Goal: Task Accomplishment & Management: Manage account settings

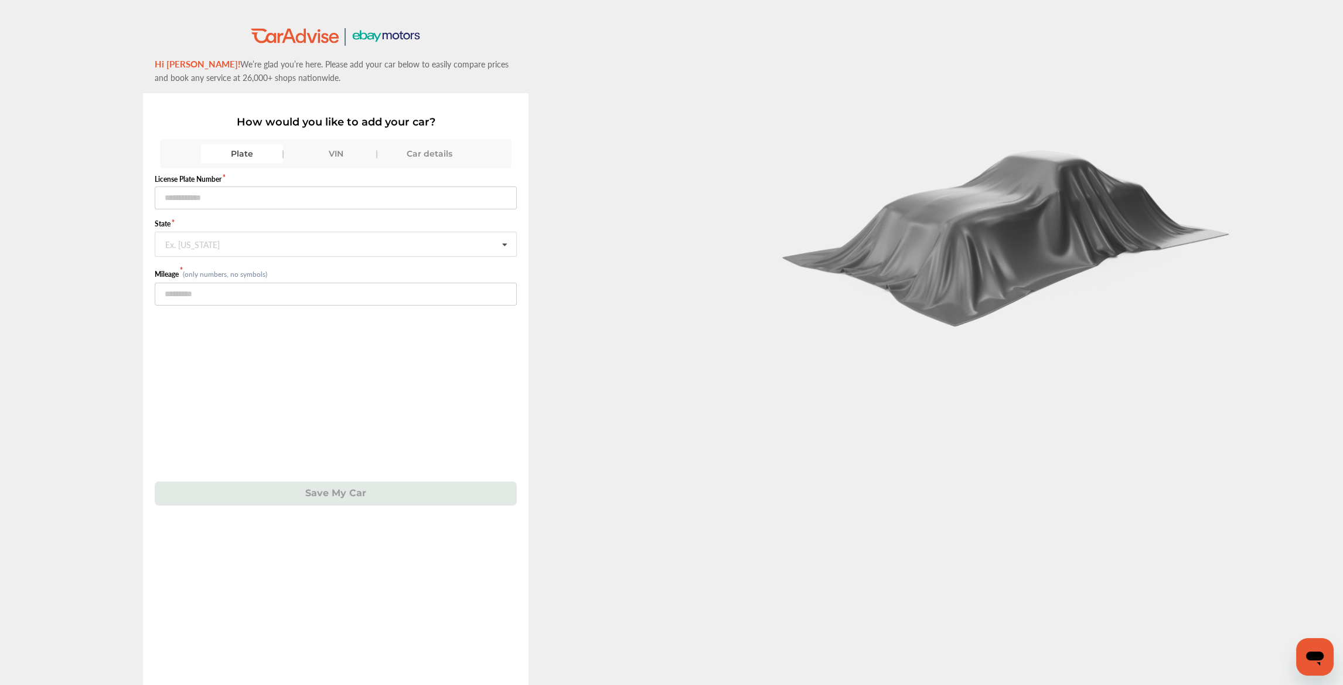
click at [334, 155] on div "VIN" at bounding box center [336, 153] width 82 height 19
click at [251, 203] on input "text" at bounding box center [336, 197] width 363 height 23
paste input "**********"
type input "**********"
click at [188, 246] on input "number" at bounding box center [336, 246] width 363 height 23
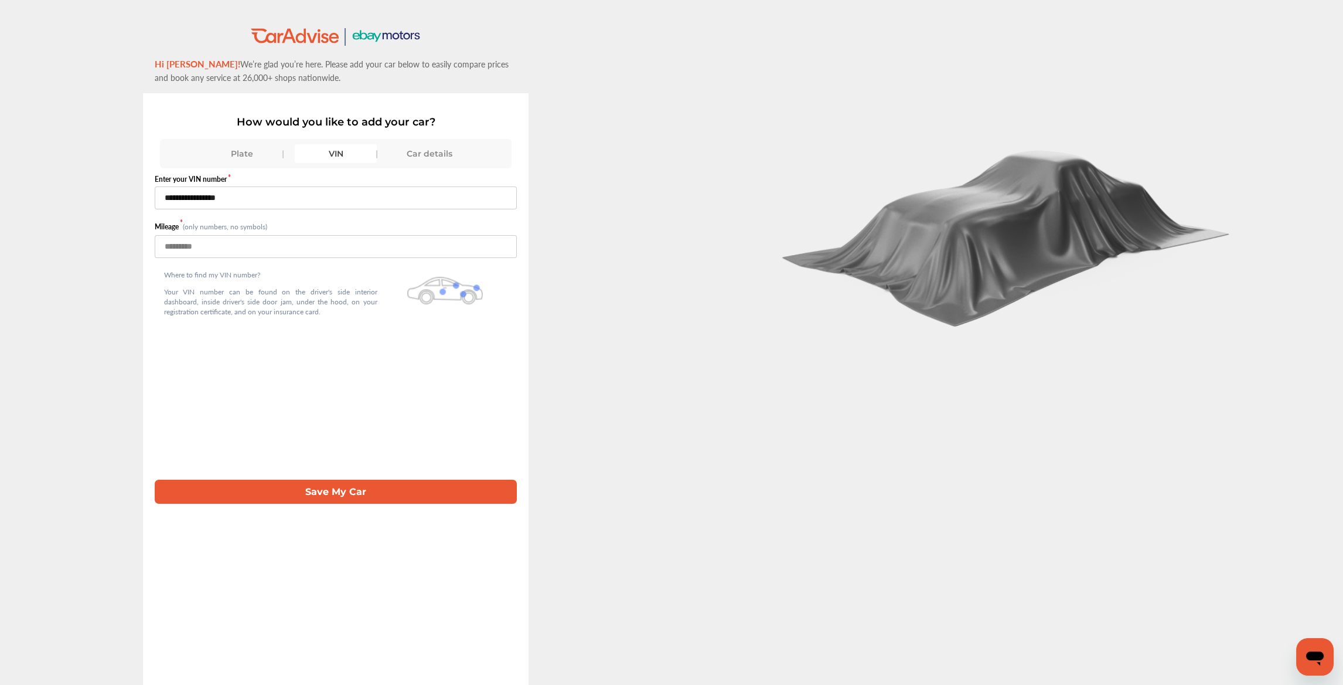
type input "*****"
click at [308, 492] on button "Save My Car" at bounding box center [336, 491] width 363 height 24
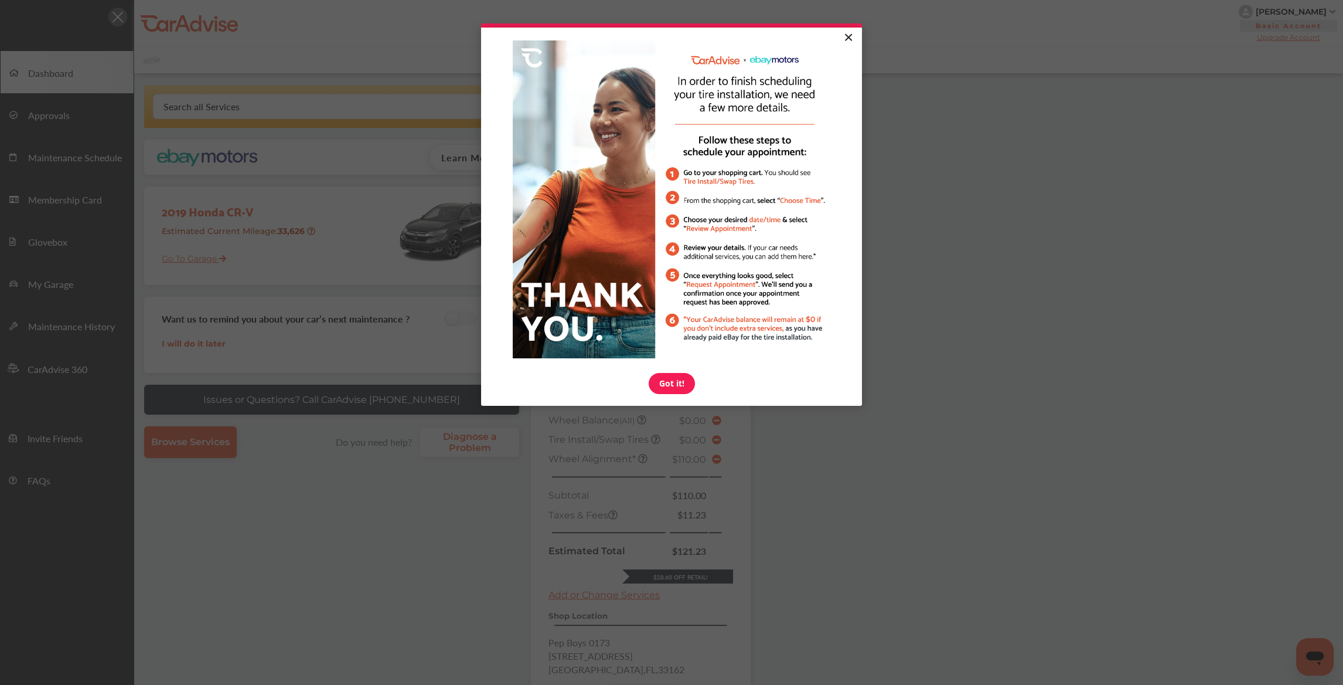
click at [852, 33] on link "×" at bounding box center [848, 38] width 21 height 21
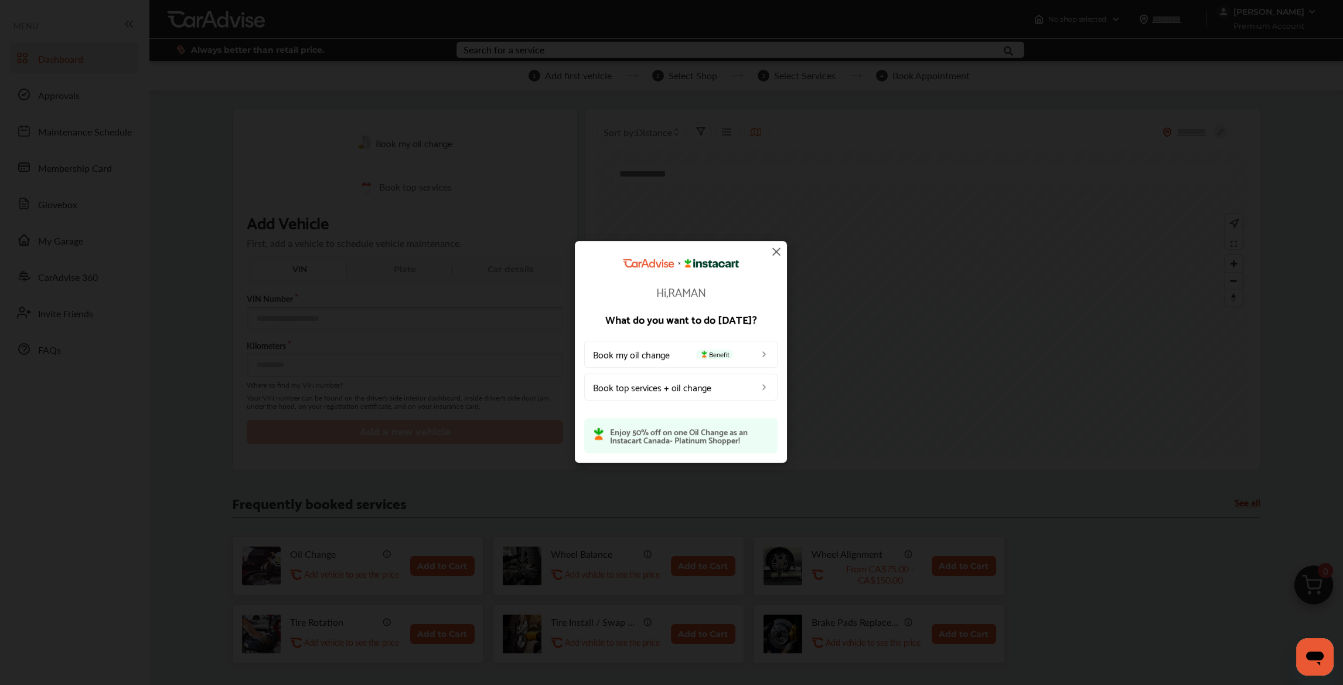
click at [772, 253] on img at bounding box center [777, 251] width 14 height 14
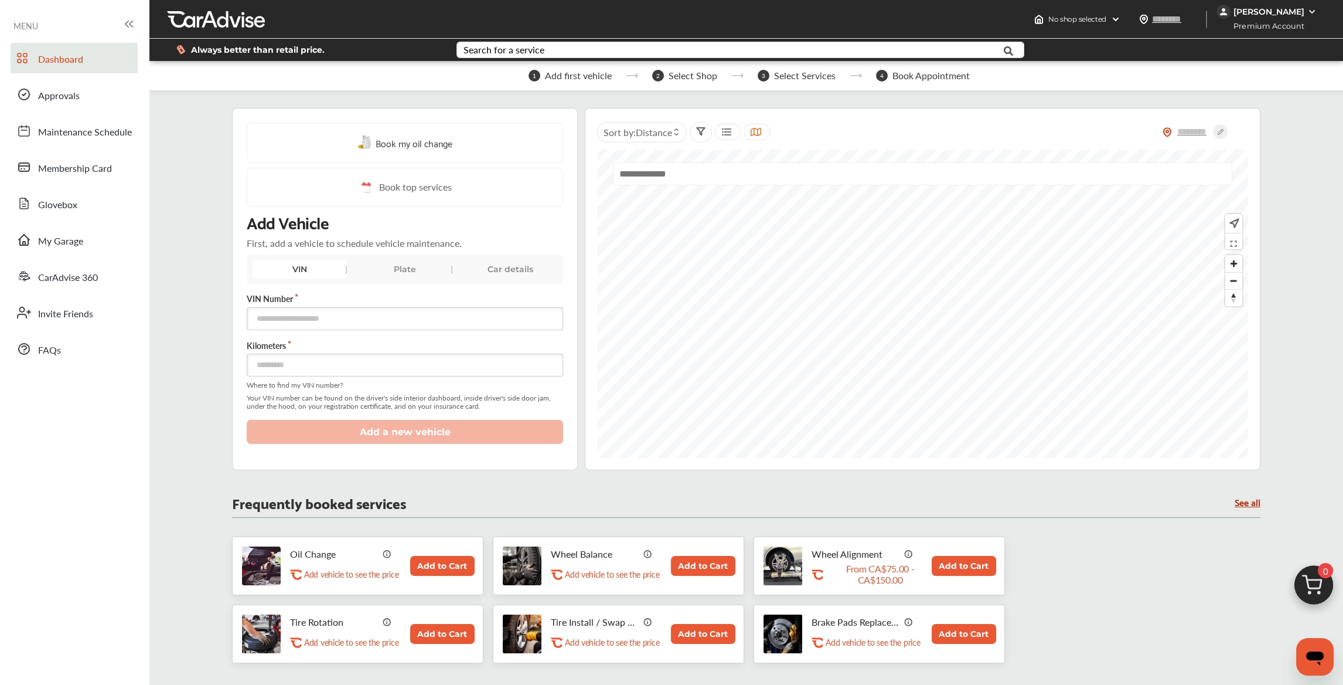
click at [489, 275] on div "Car details" at bounding box center [511, 269] width 94 height 19
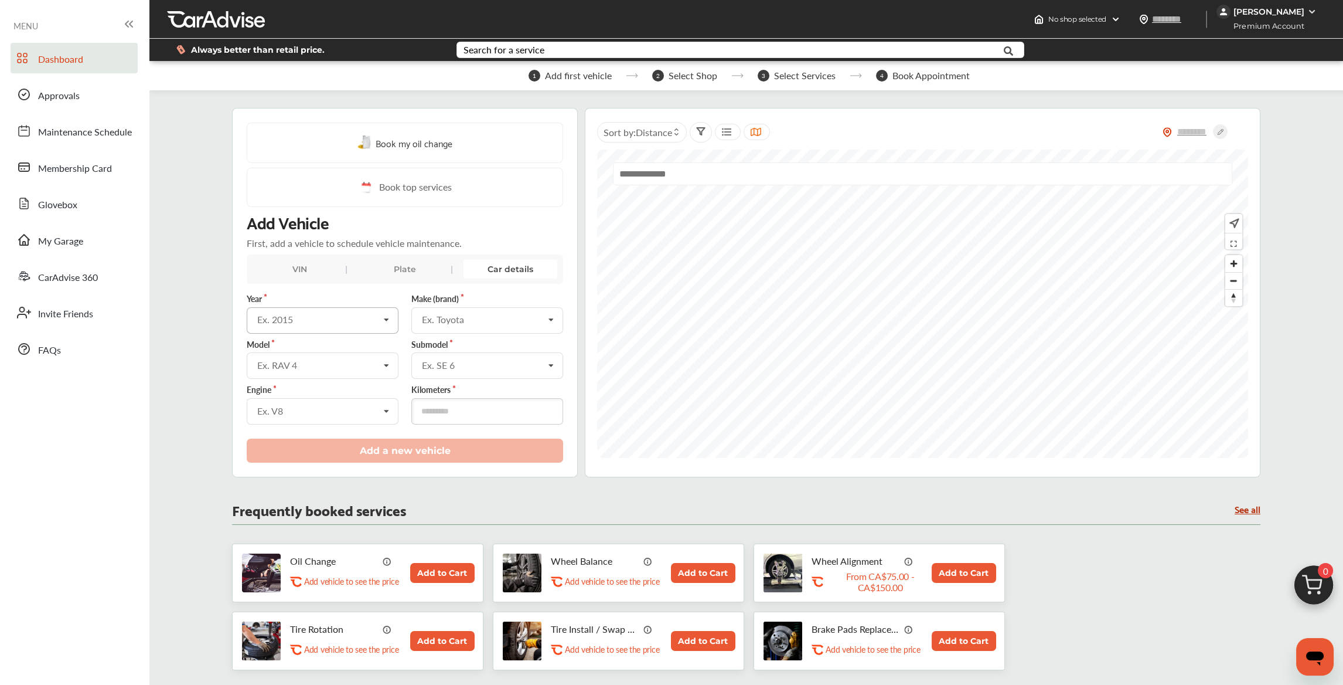
click at [362, 315] on div "Ex. 2015" at bounding box center [318, 319] width 122 height 9
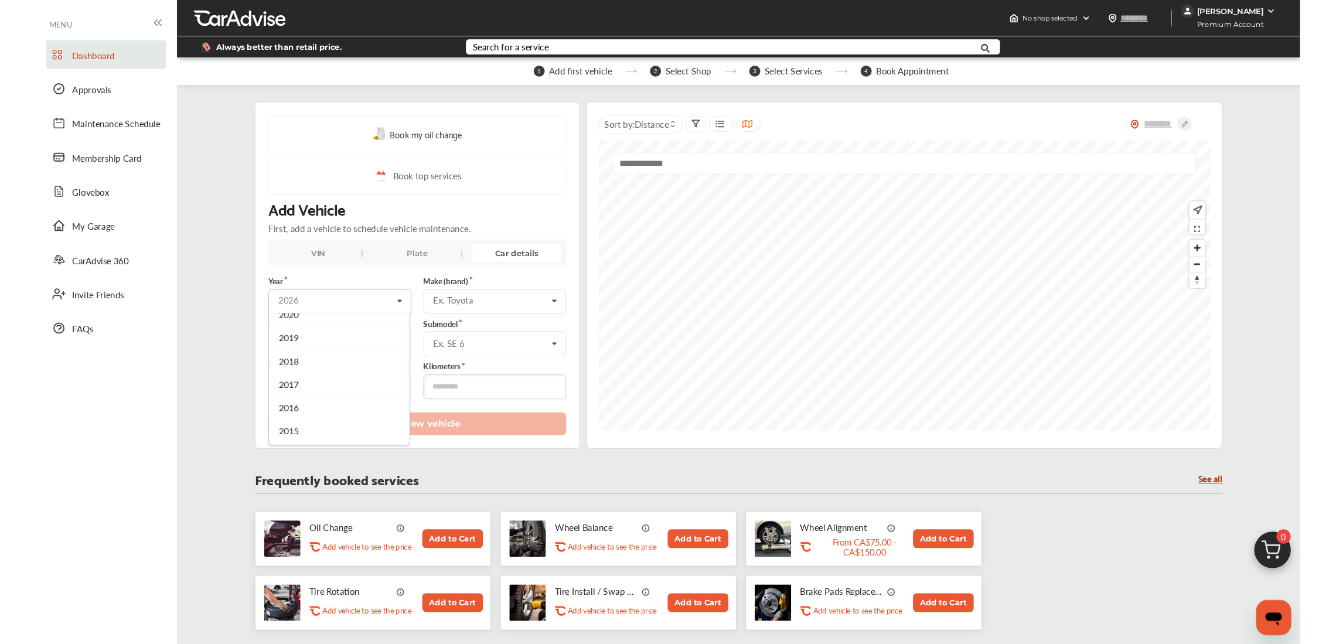
scroll to position [153, 0]
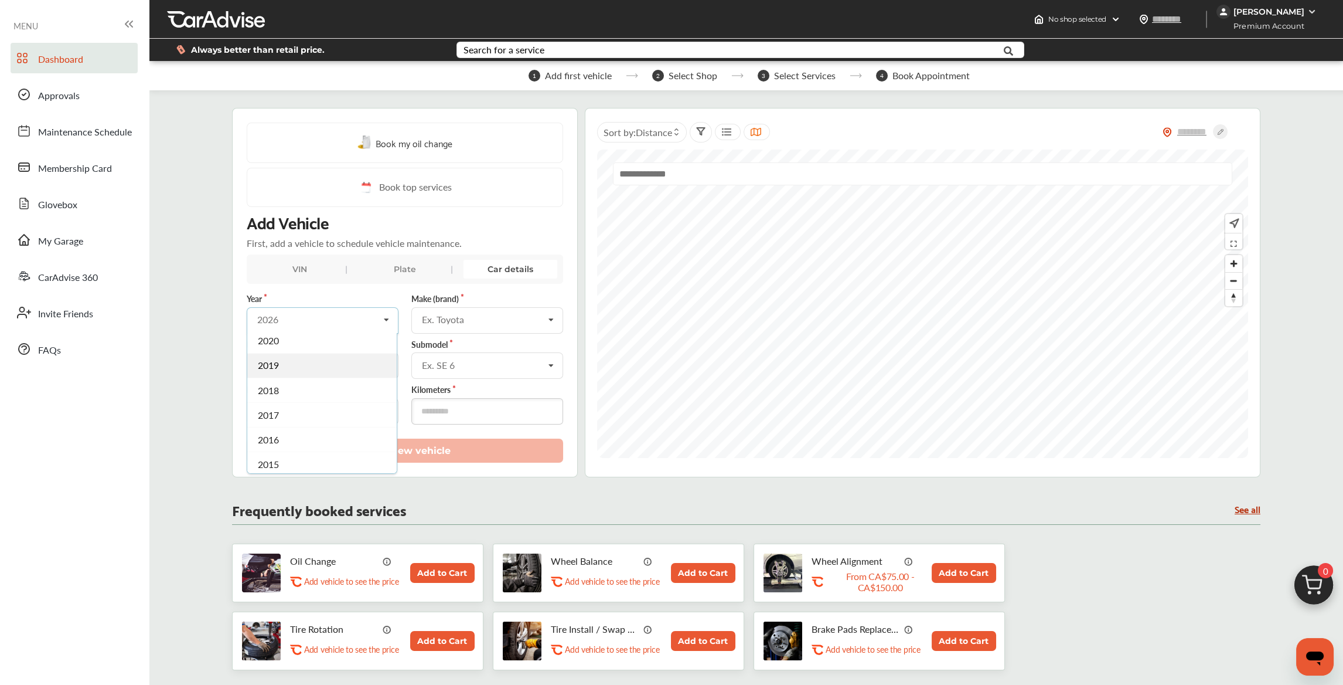
click at [345, 367] on div "2019" at bounding box center [321, 365] width 149 height 25
click at [446, 328] on input "text" at bounding box center [488, 319] width 151 height 23
type input "***"
click at [437, 348] on span "Honda" at bounding box center [437, 344] width 28 height 13
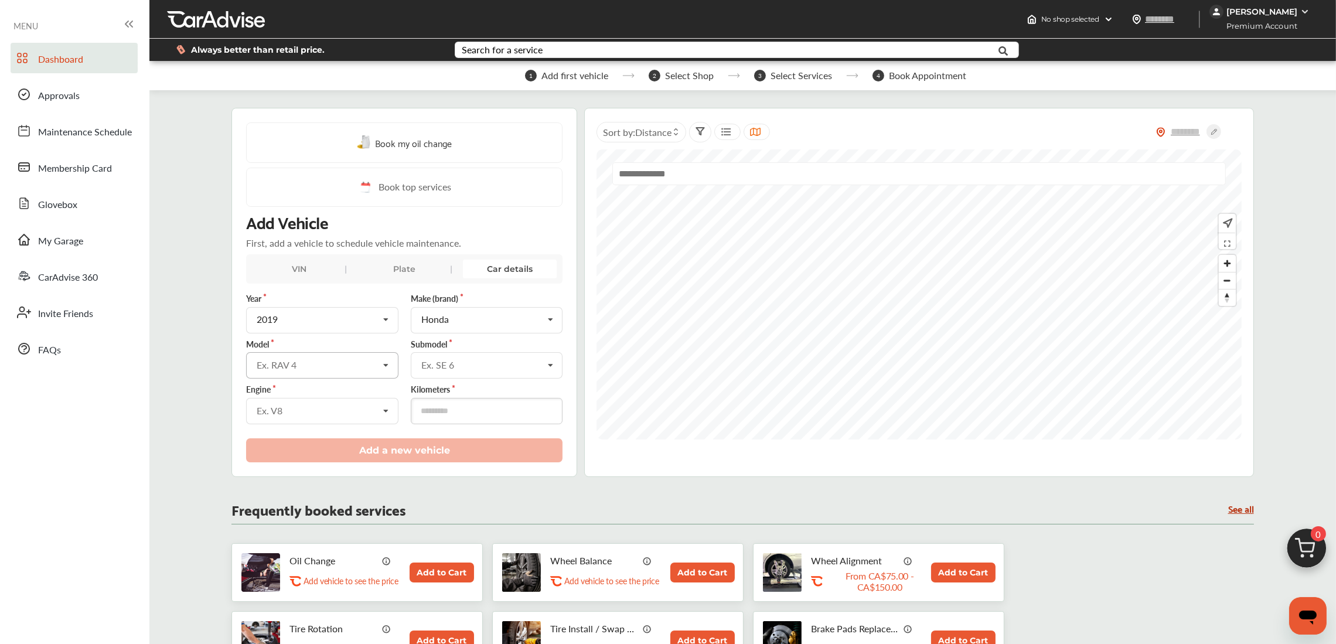
click at [304, 364] on div "Ex. RAV 4" at bounding box center [318, 364] width 122 height 9
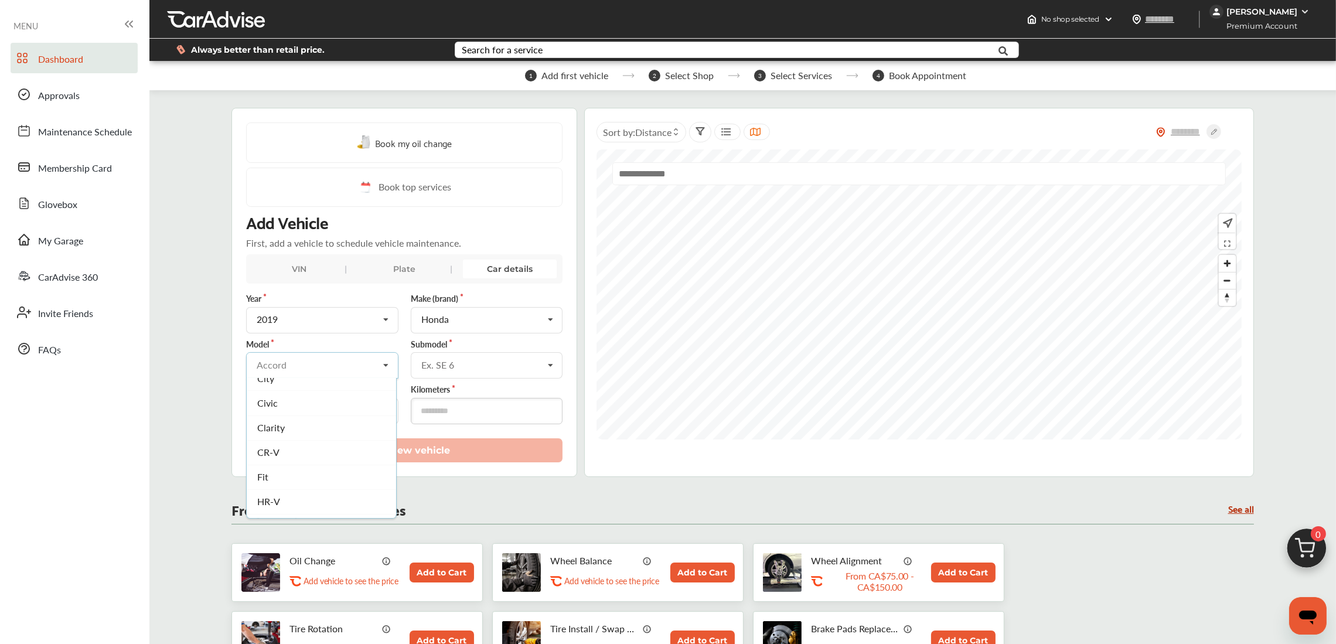
scroll to position [39, 0]
click at [315, 420] on div "Civic" at bounding box center [321, 426] width 149 height 25
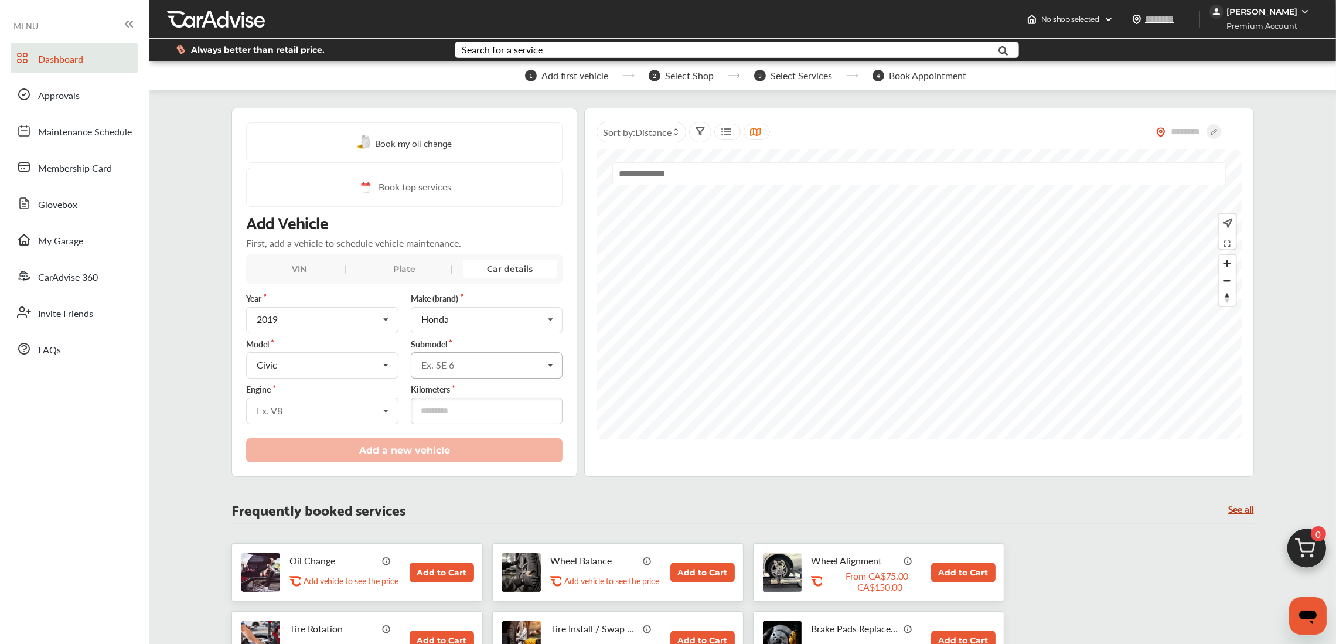
click at [431, 365] on div "Ex. SE 6" at bounding box center [482, 364] width 122 height 9
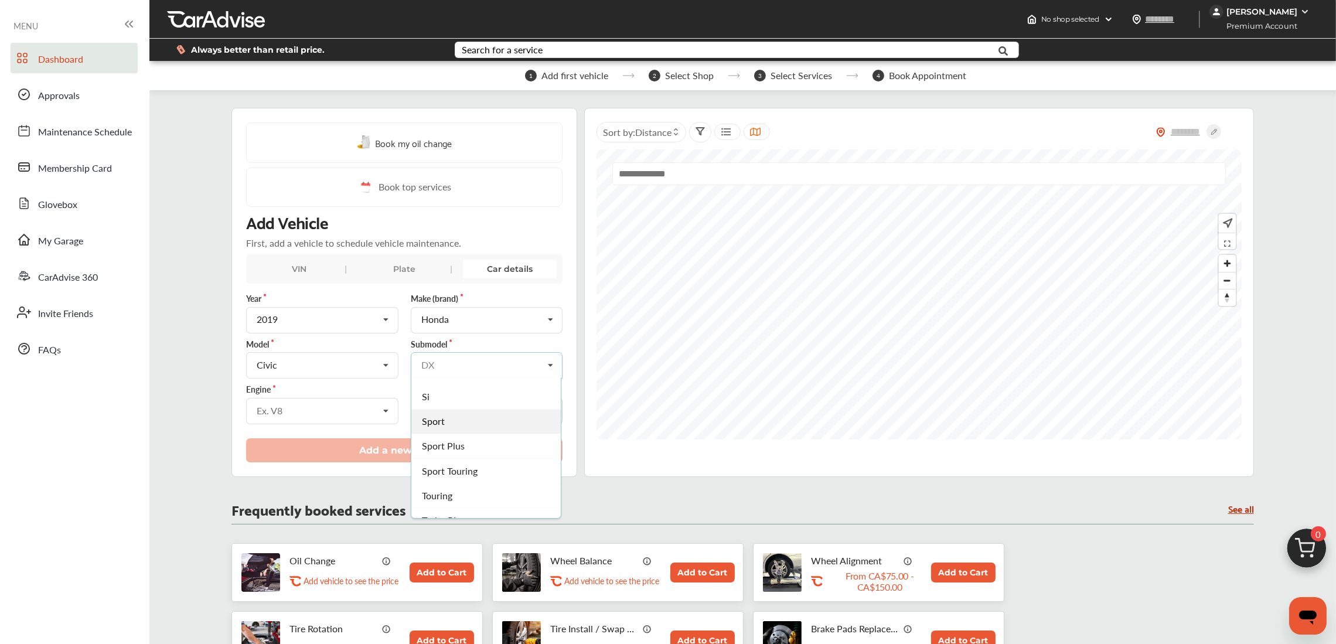
scroll to position [0, 0]
click at [437, 491] on div "LX" at bounding box center [485, 489] width 149 height 25
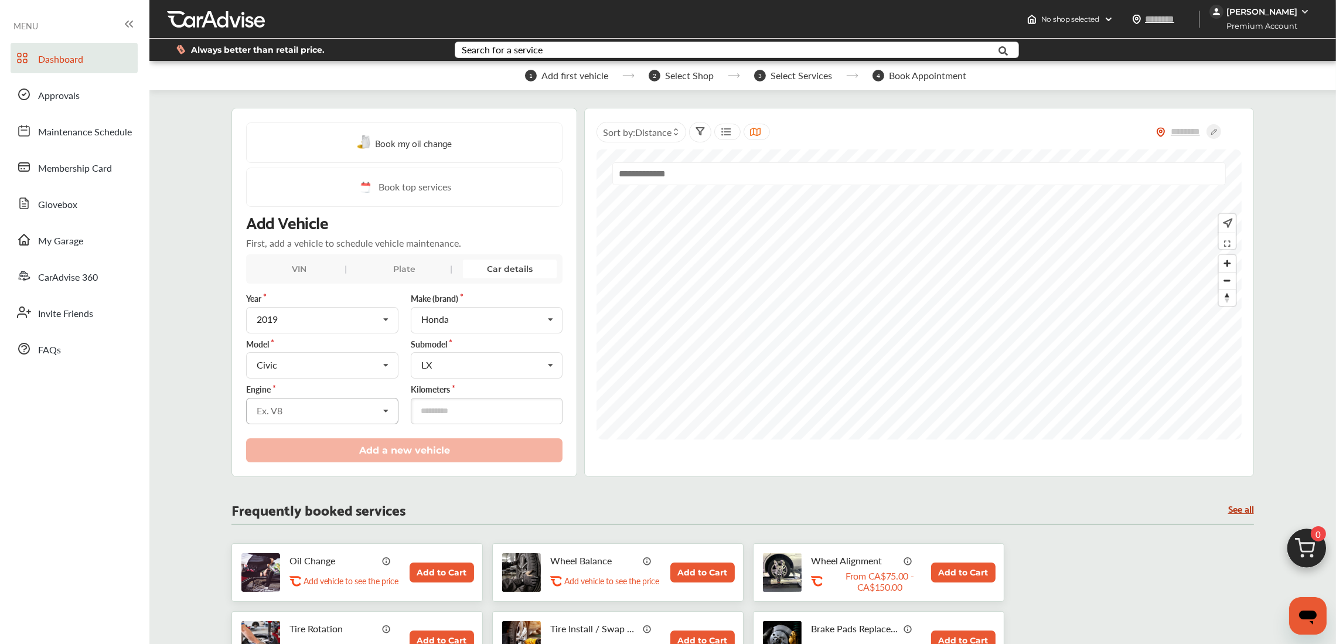
click at [334, 411] on div "Ex. V8" at bounding box center [318, 410] width 122 height 9
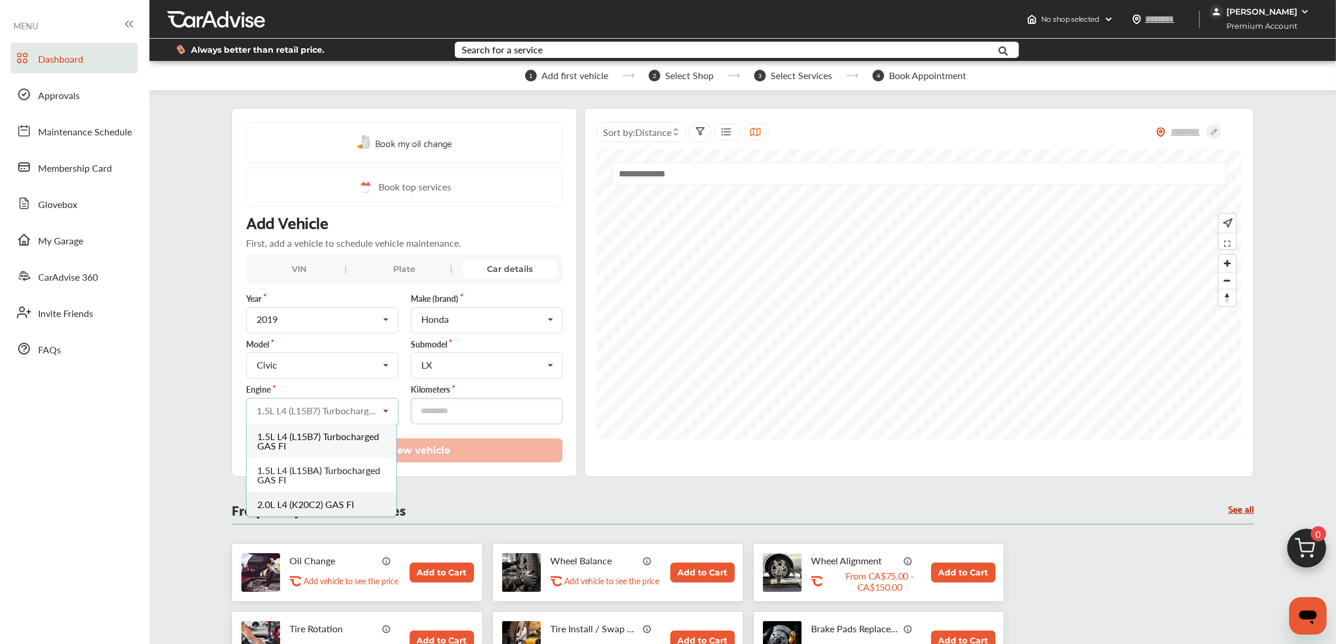
click at [300, 499] on span "2.0L L4 (K20C2) GAS FI" at bounding box center [306, 504] width 97 height 13
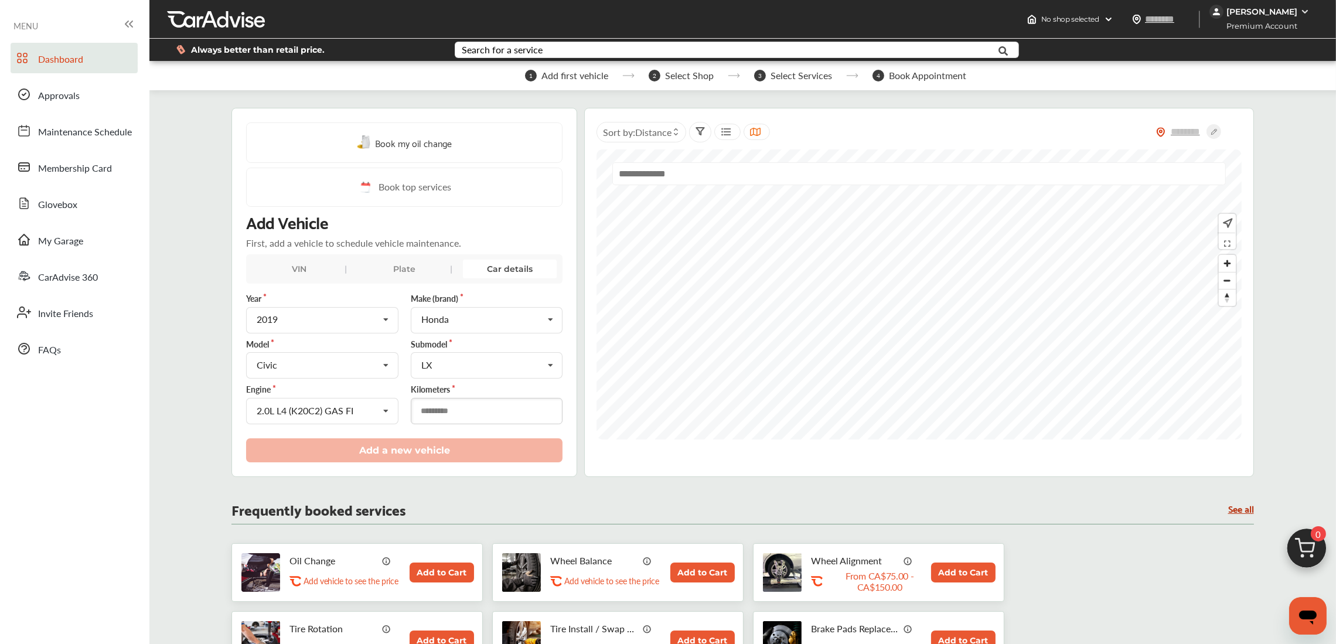
click at [442, 414] on input "number" at bounding box center [487, 411] width 152 height 26
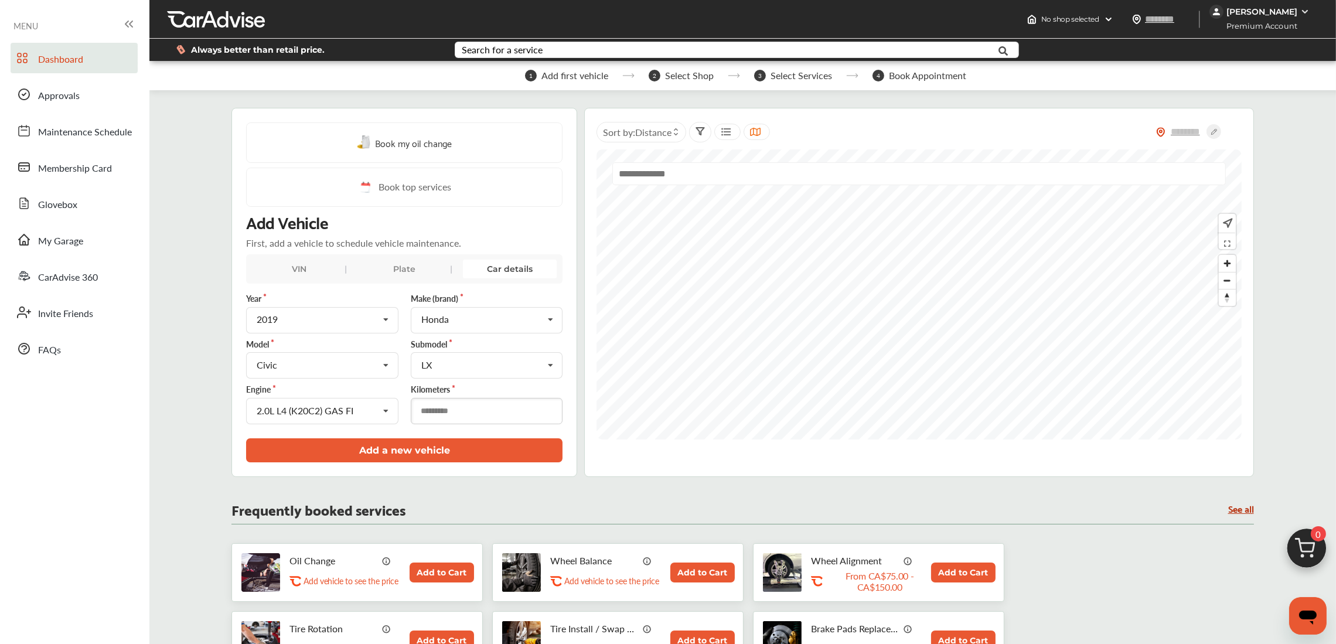
type input "*****"
click at [421, 453] on button "Add a new vehicle" at bounding box center [404, 450] width 317 height 24
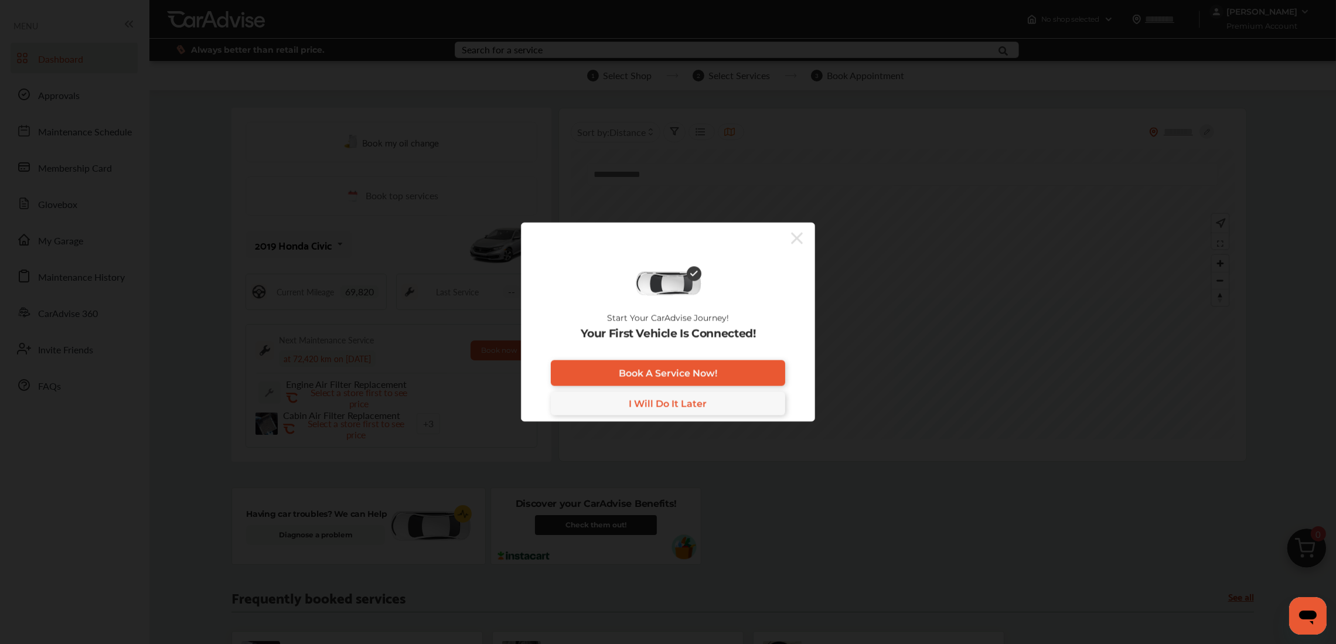
click at [794, 234] on icon at bounding box center [797, 238] width 12 height 19
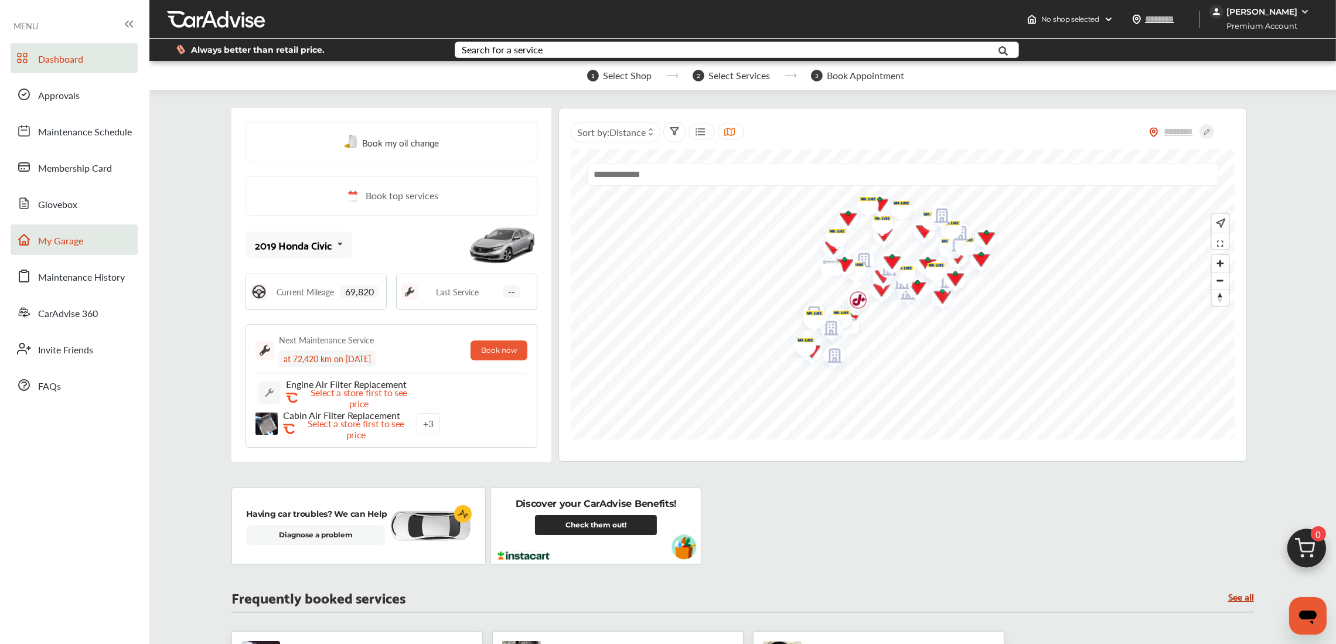
click at [75, 240] on span "My Garage" at bounding box center [60, 241] width 45 height 15
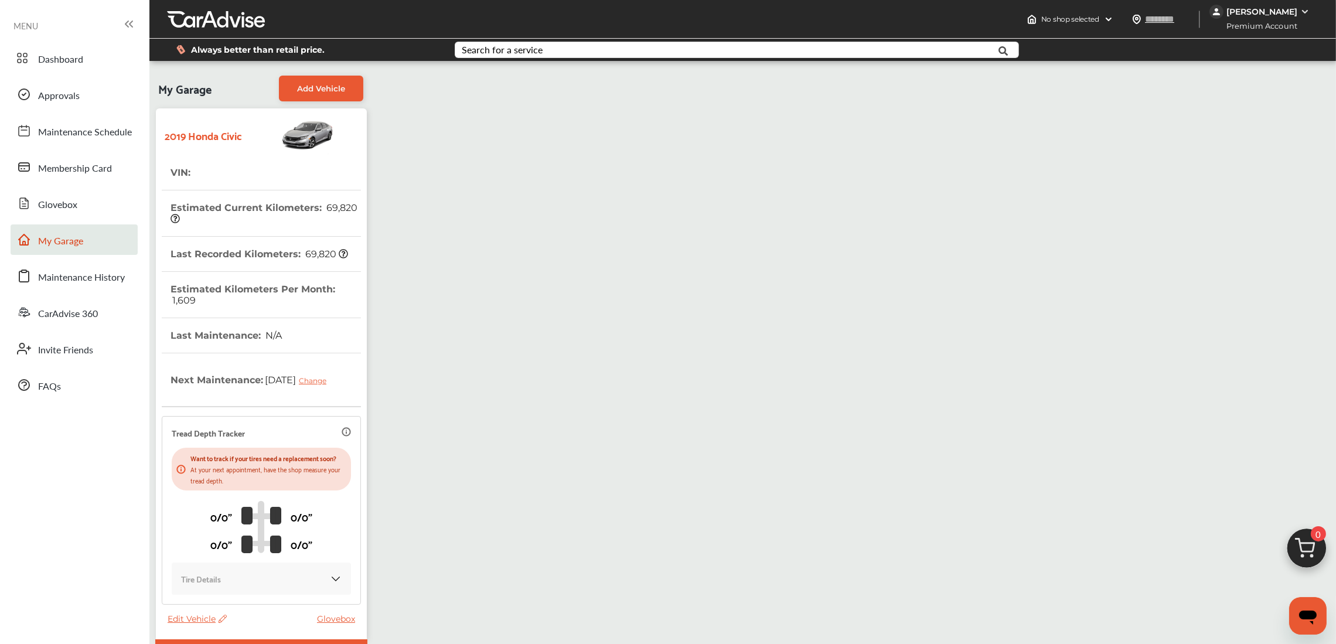
scroll to position [93, 0]
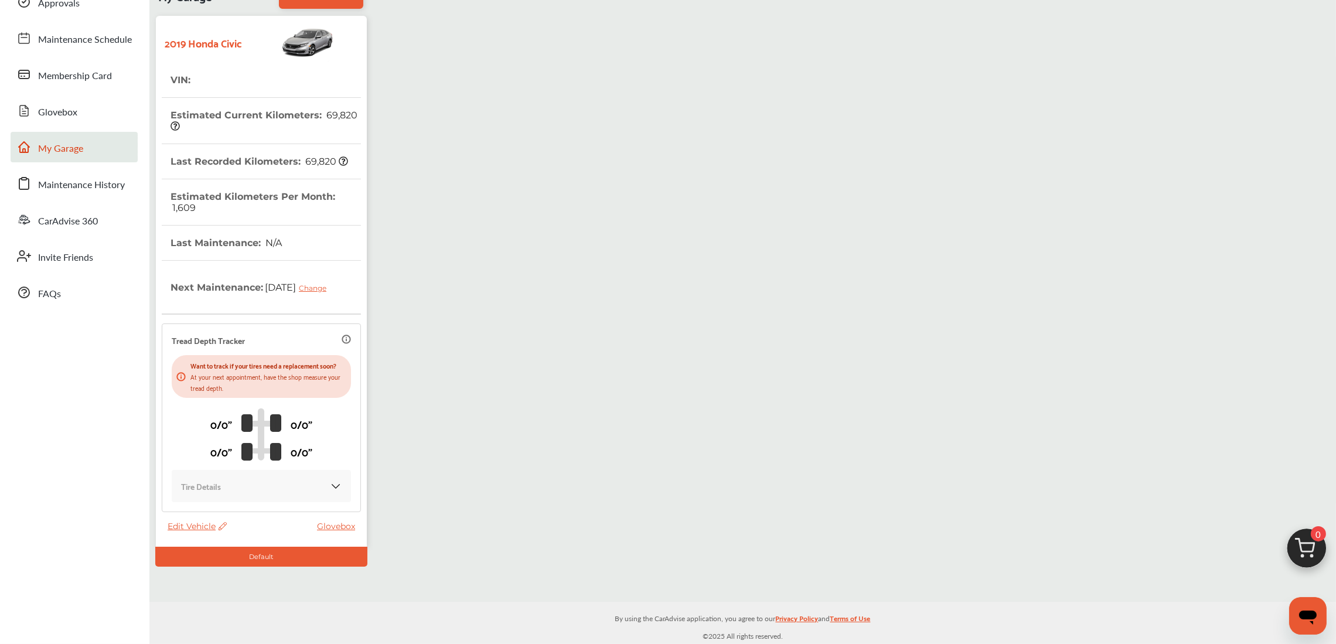
click at [223, 527] on icon at bounding box center [221, 526] width 11 height 8
click at [241, 539] on div "Edit" at bounding box center [276, 539] width 106 height 18
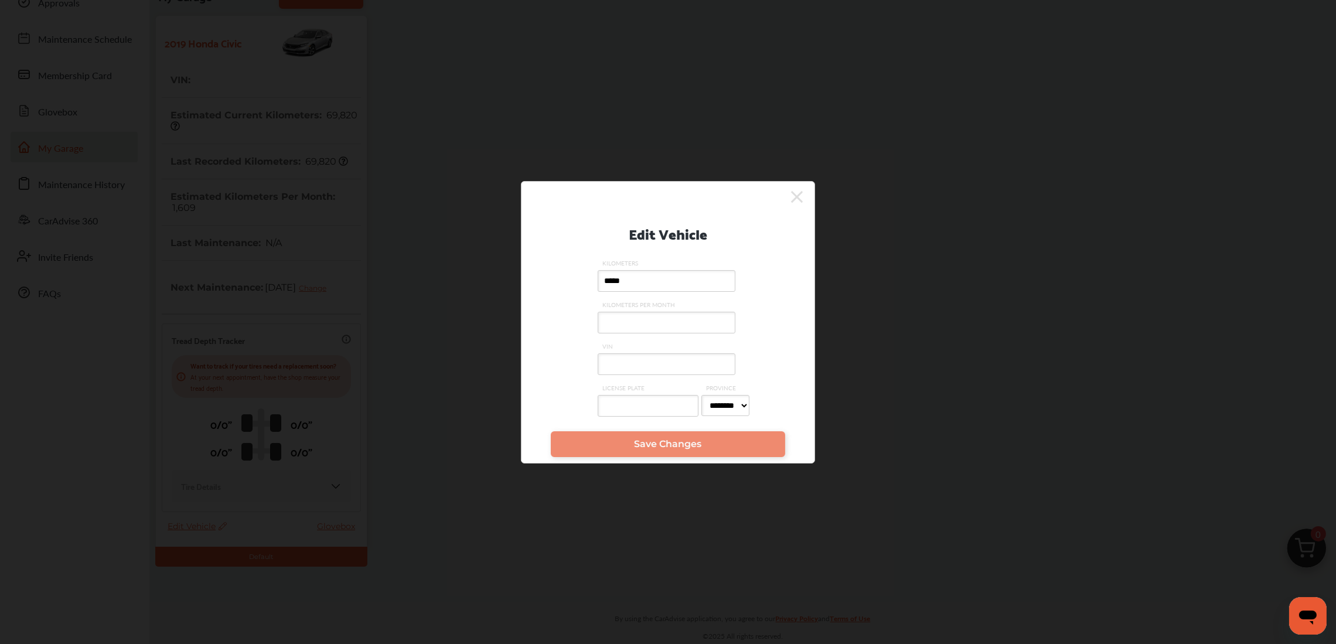
click at [627, 362] on input "VIN" at bounding box center [667, 364] width 138 height 22
paste input "**********"
type input "**********"
click at [612, 447] on link "Save Changes" at bounding box center [668, 444] width 234 height 26
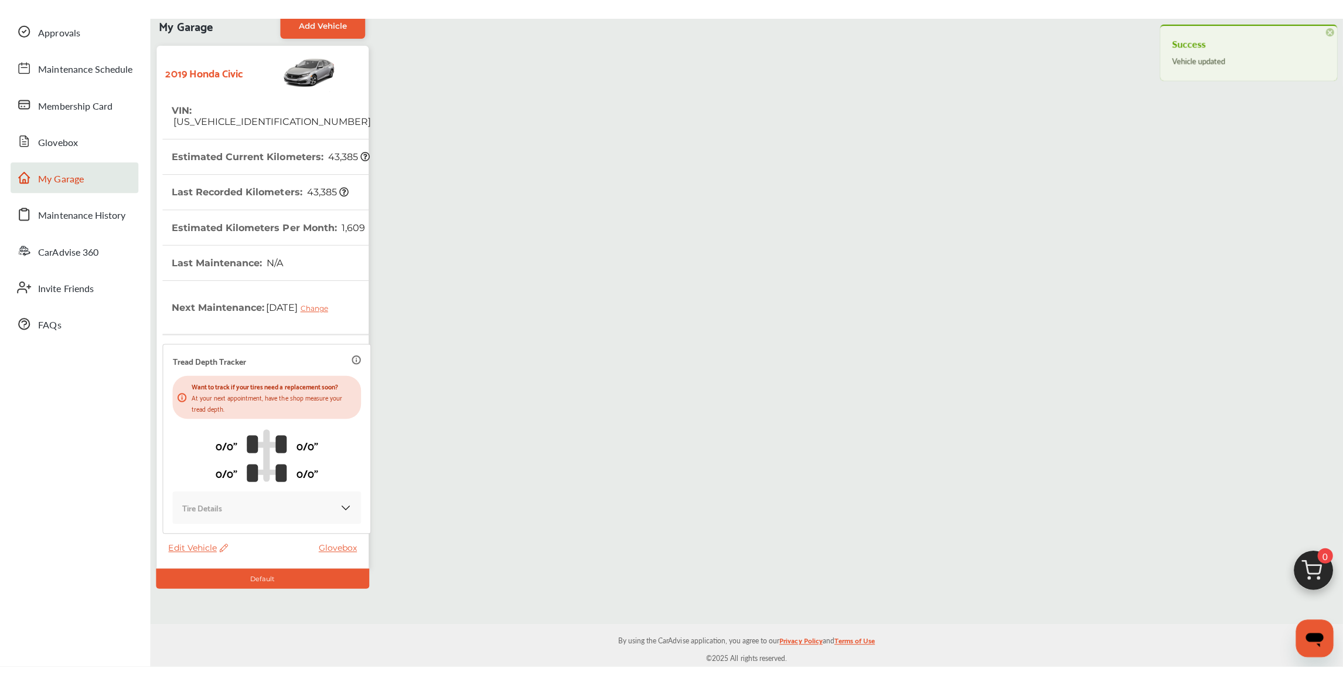
scroll to position [0, 0]
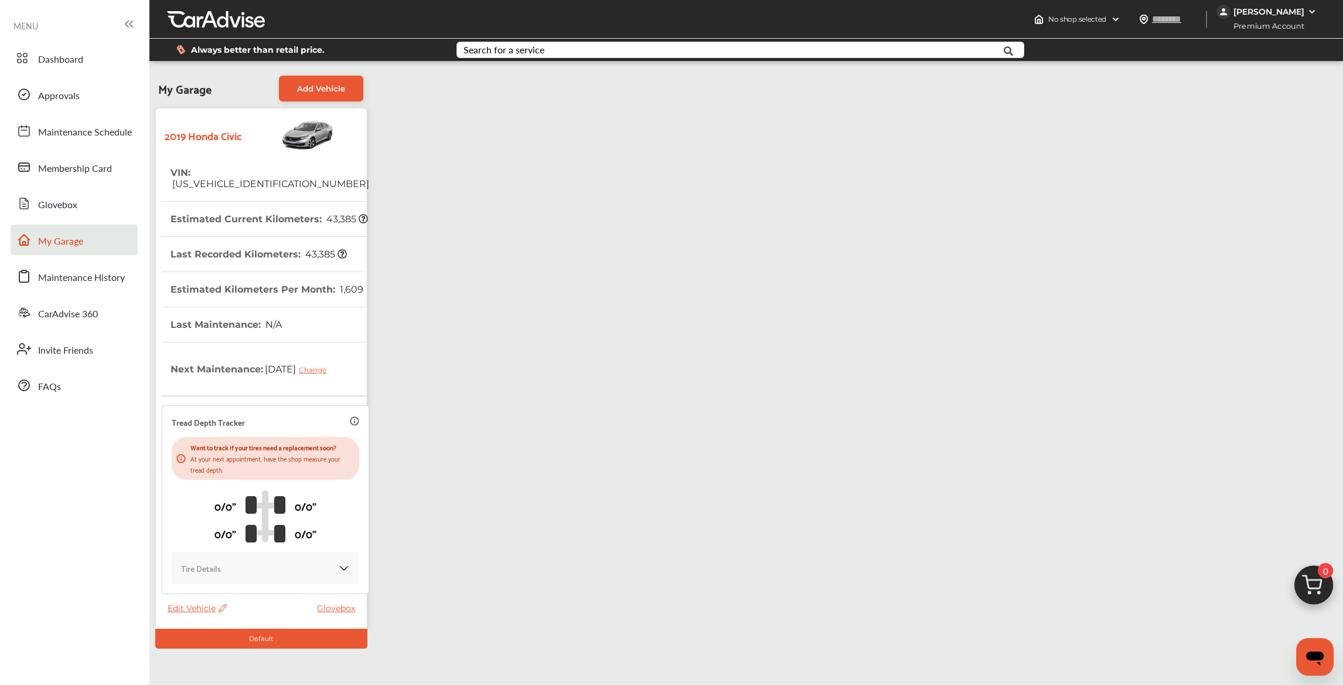
click at [1257, 12] on div "[PERSON_NAME]" at bounding box center [1269, 11] width 71 height 11
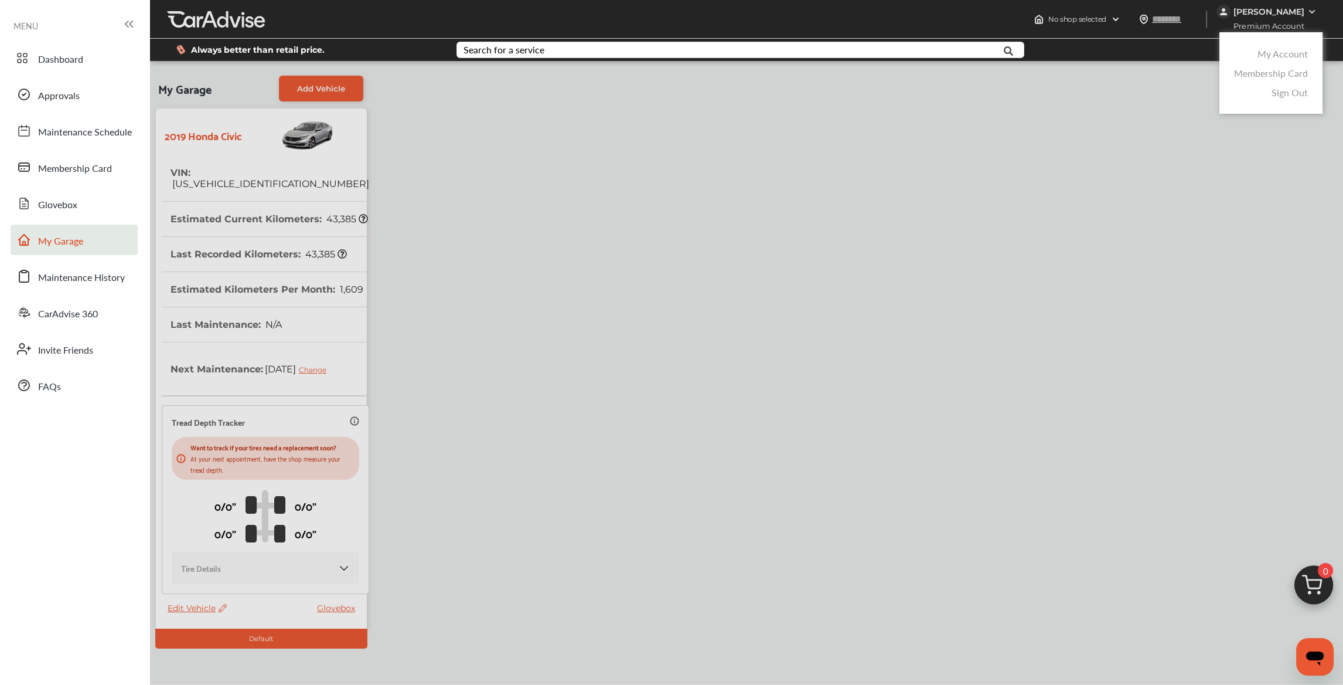
click at [1273, 50] on link "My Account" at bounding box center [1283, 53] width 50 height 13
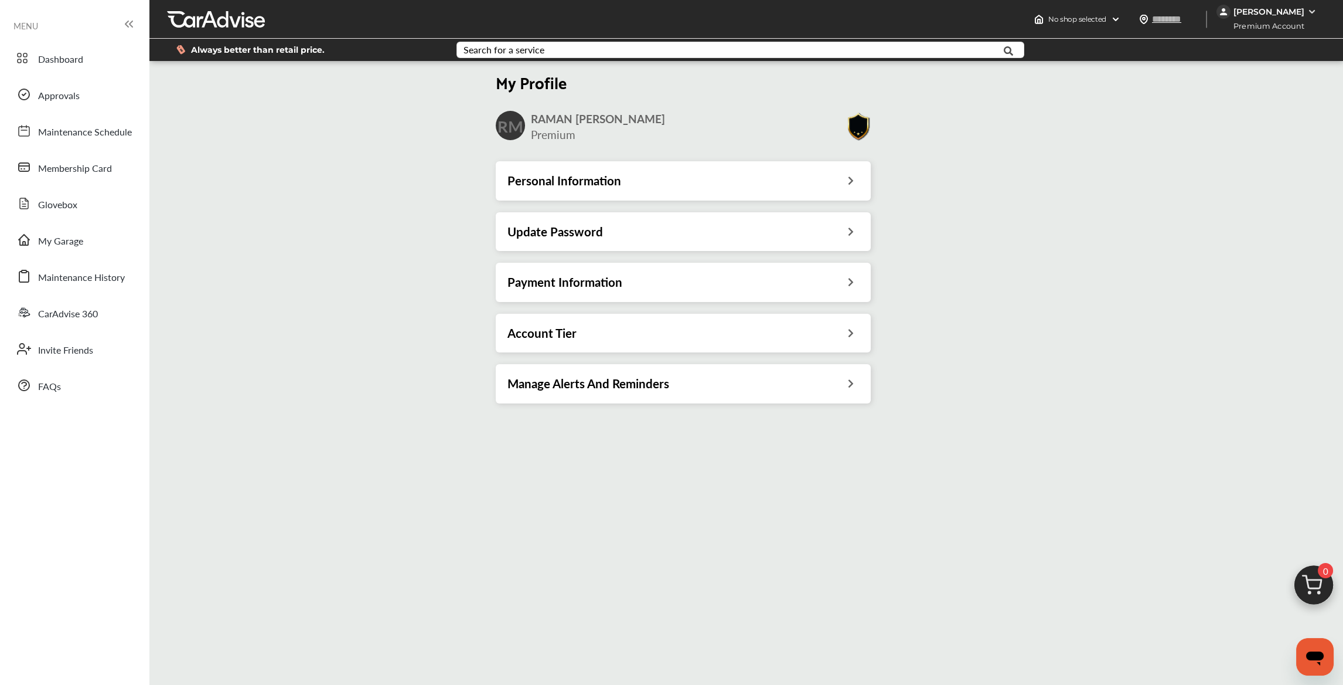
click at [709, 181] on div "Personal Information" at bounding box center [684, 180] width 352 height 15
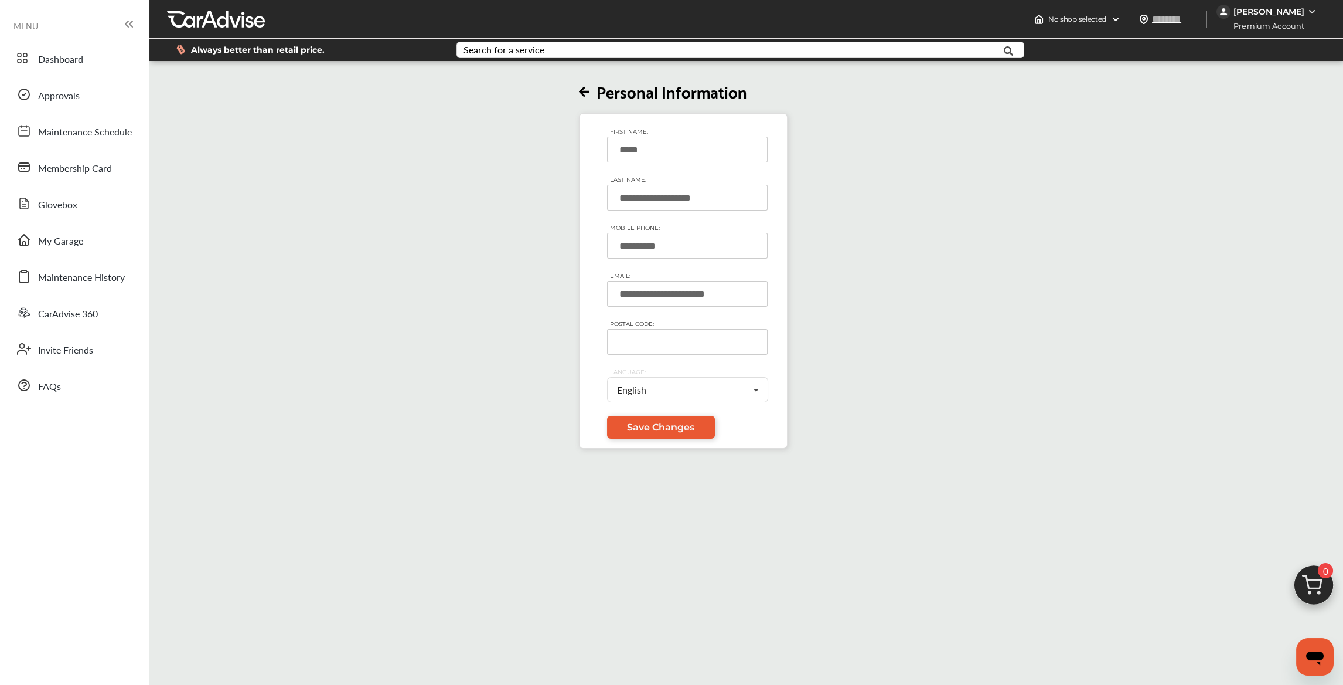
click at [665, 342] on input "POSTAL CODE:" at bounding box center [687, 342] width 161 height 26
type input "*******"
click at [661, 424] on span "Save Changes" at bounding box center [660, 426] width 67 height 11
type input "*******"
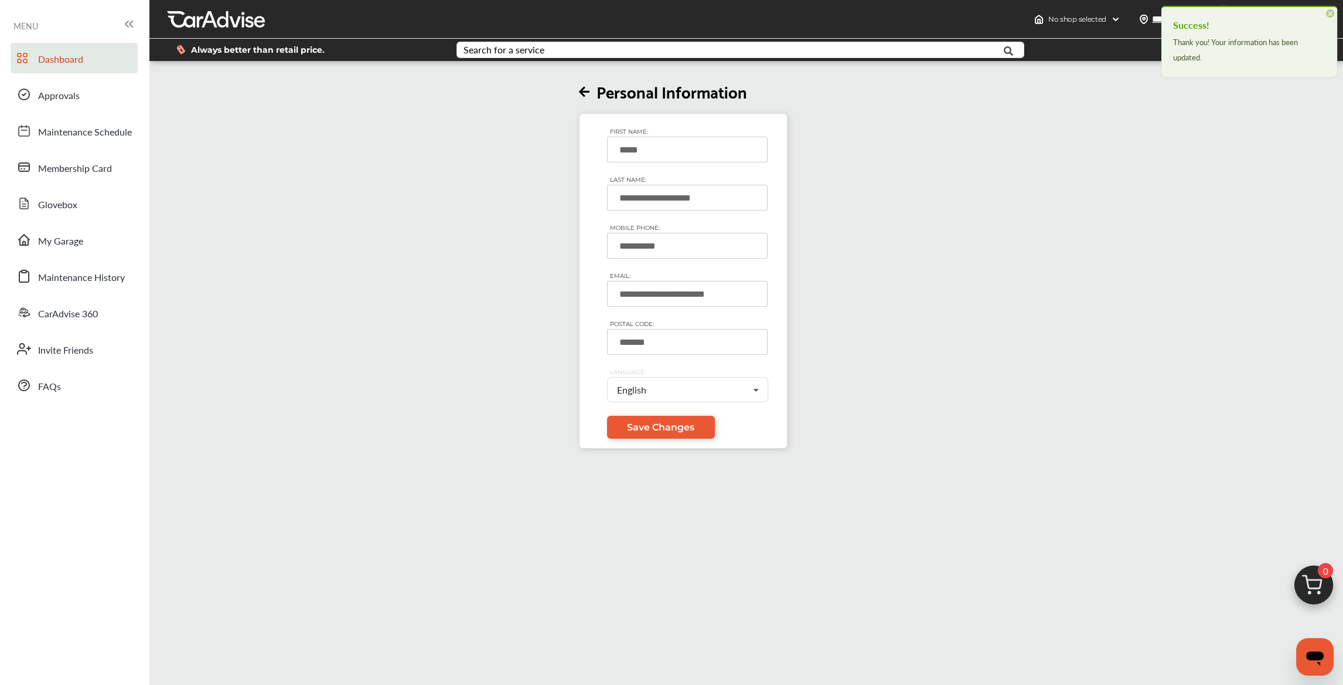
click at [103, 64] on link "Dashboard" at bounding box center [74, 58] width 127 height 30
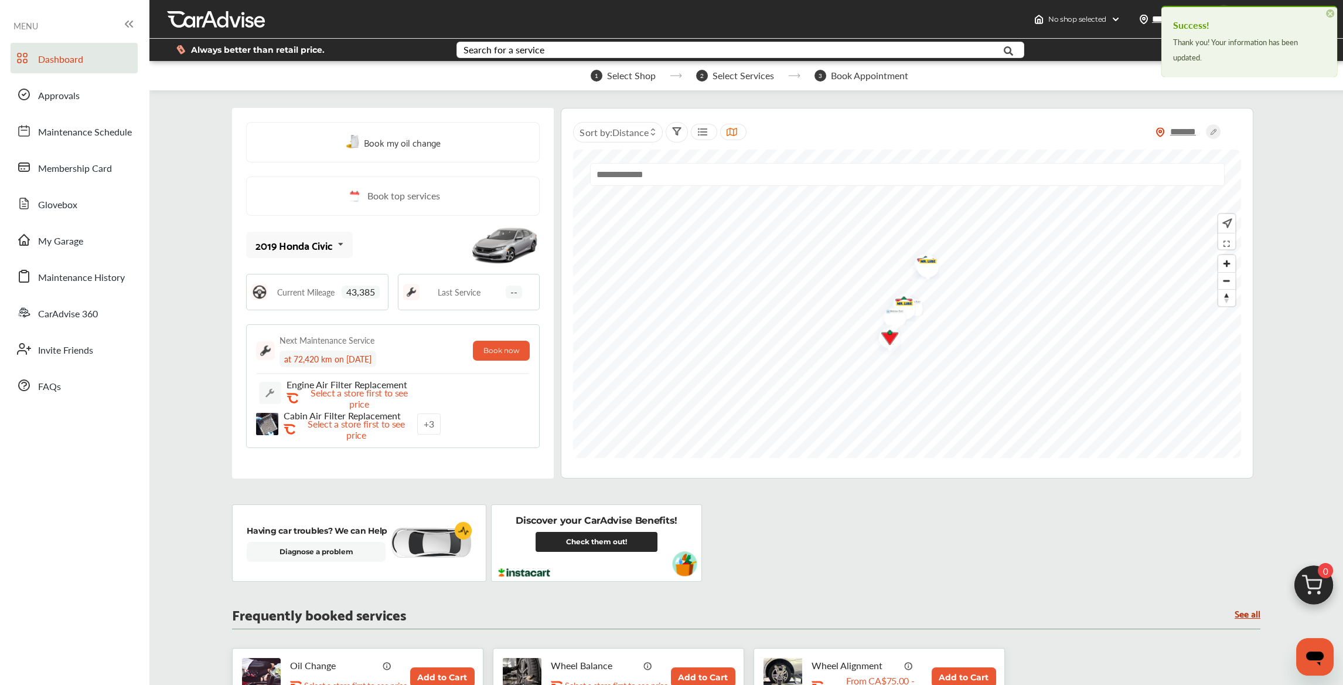
click at [1332, 11] on span "×" at bounding box center [1330, 13] width 8 height 8
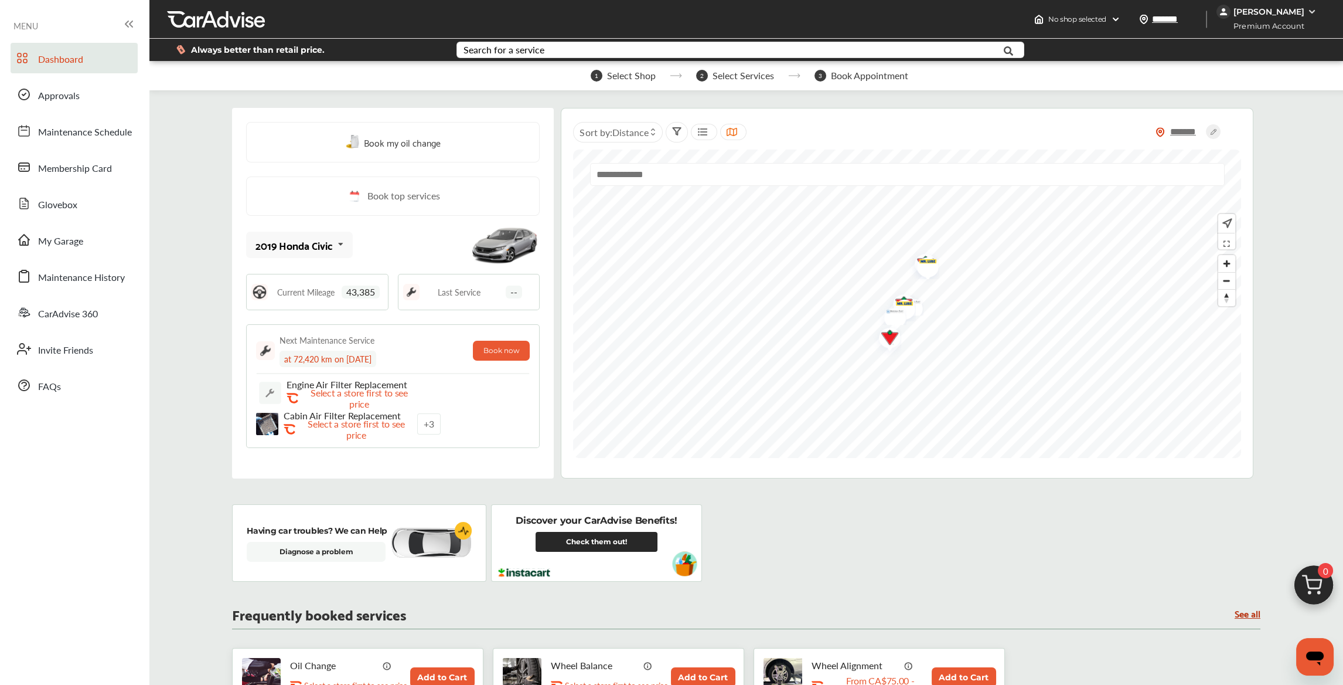
click at [1243, 10] on div "[PERSON_NAME]" at bounding box center [1269, 11] width 71 height 11
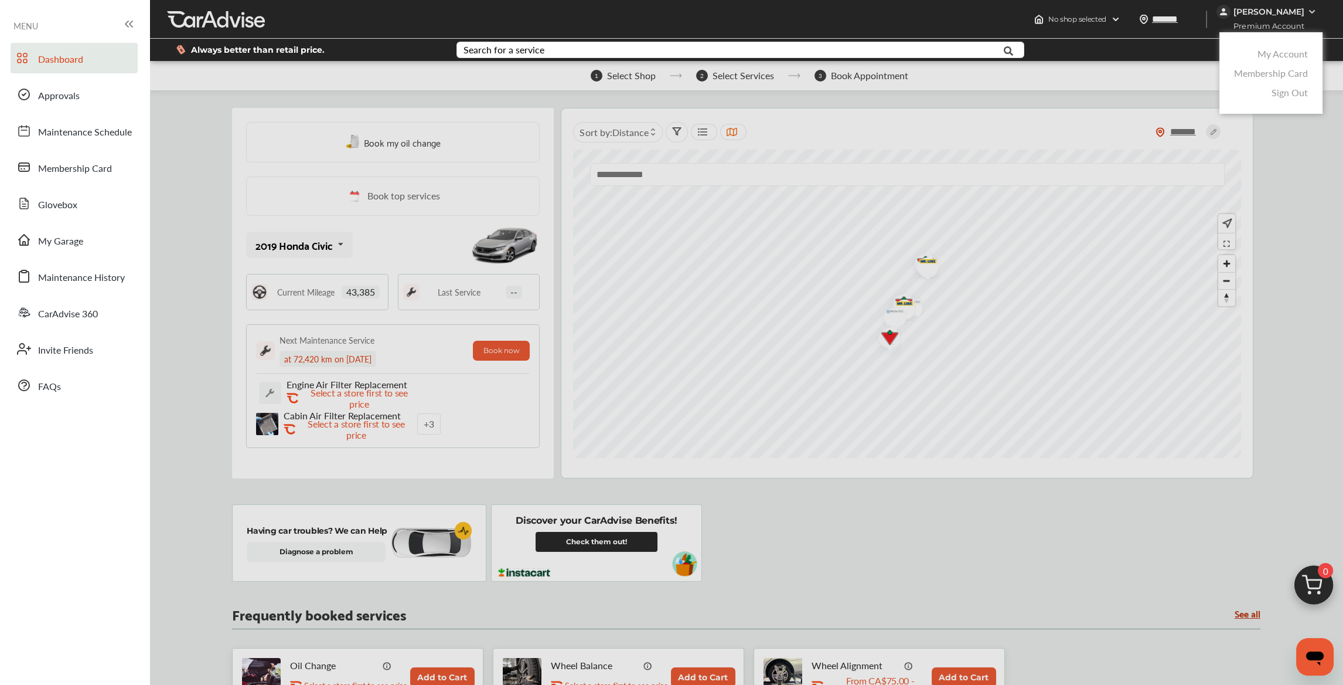
click at [1264, 55] on link "My Account" at bounding box center [1283, 53] width 50 height 13
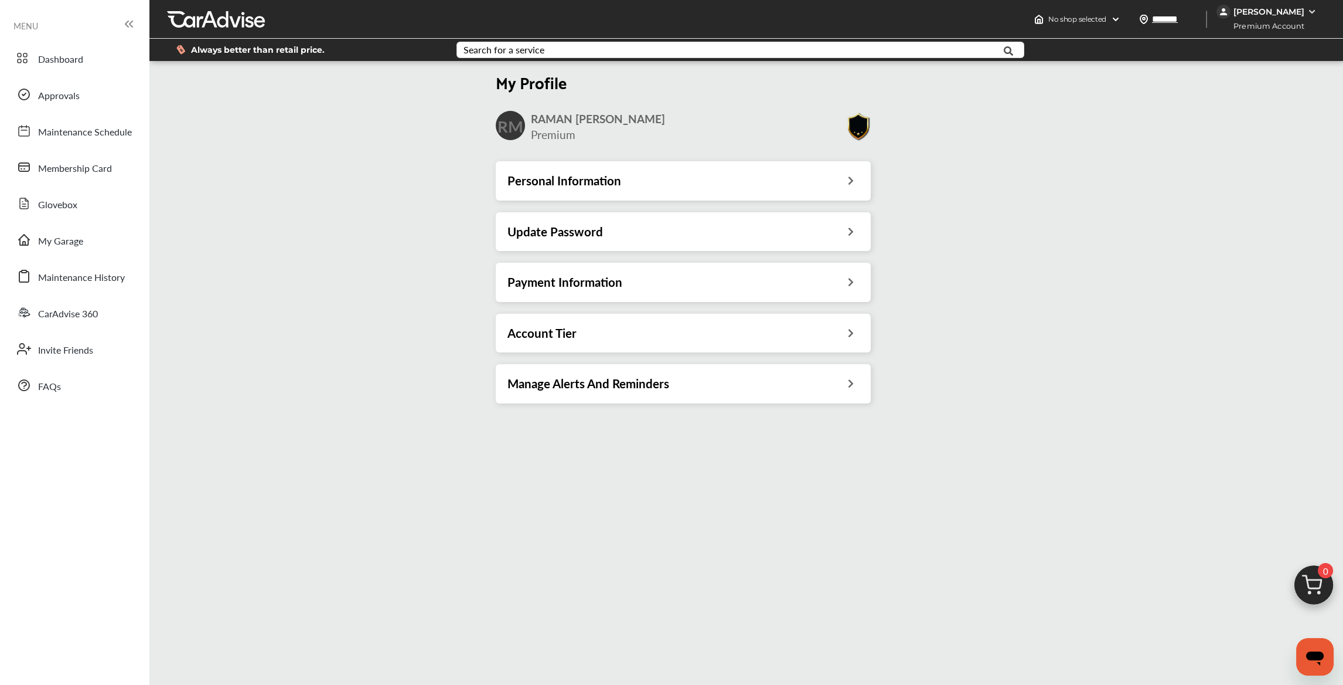
click at [707, 284] on div "Payment Information" at bounding box center [684, 281] width 352 height 15
